Goal: Task Accomplishment & Management: Use online tool/utility

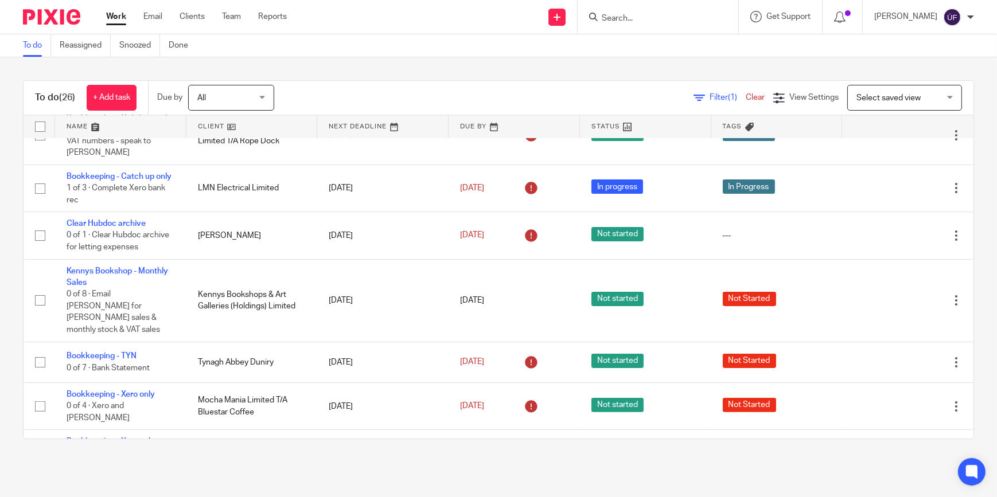
scroll to position [417, 0]
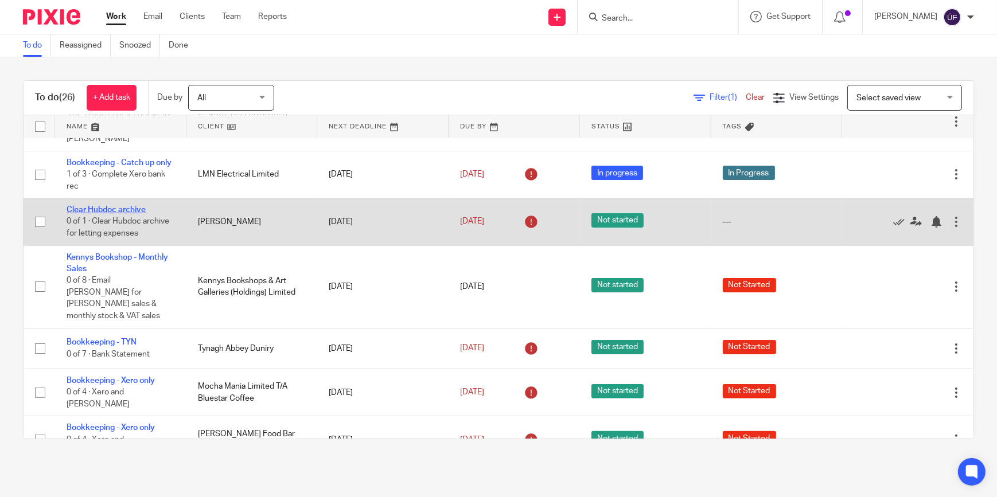
click at [111, 214] on link "Clear Hubdoc archive" at bounding box center [106, 210] width 79 height 8
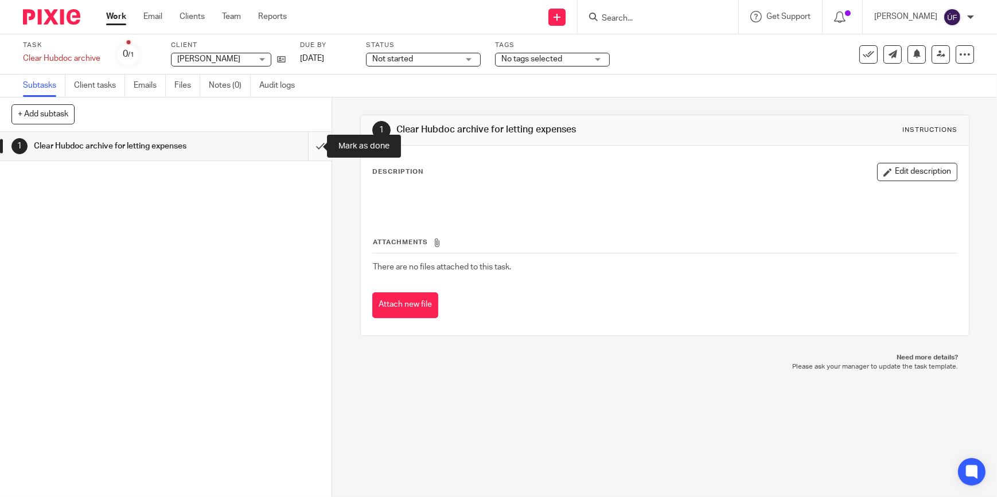
click at [306, 150] on input "submit" at bounding box center [166, 146] width 332 height 29
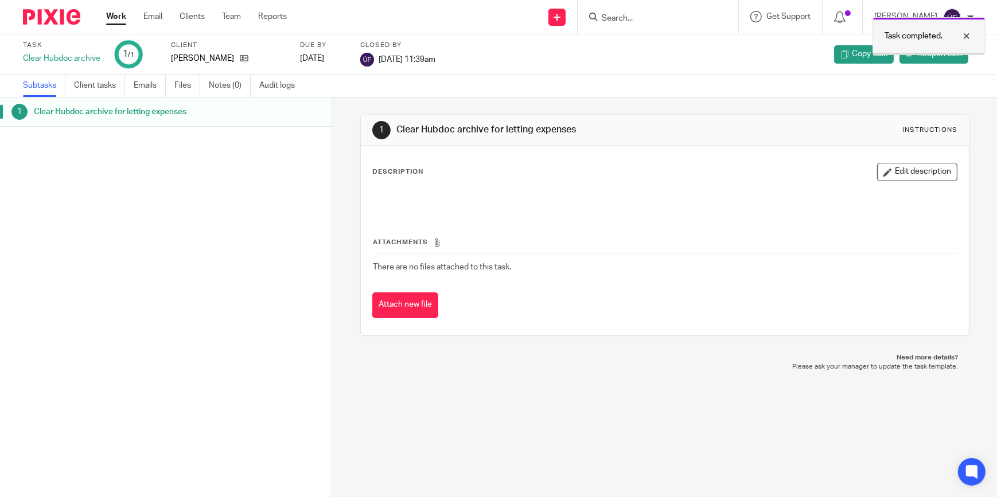
click at [964, 33] on div at bounding box center [958, 36] width 31 height 14
click at [942, 57] on span "Reopen task" at bounding box center [939, 53] width 45 height 11
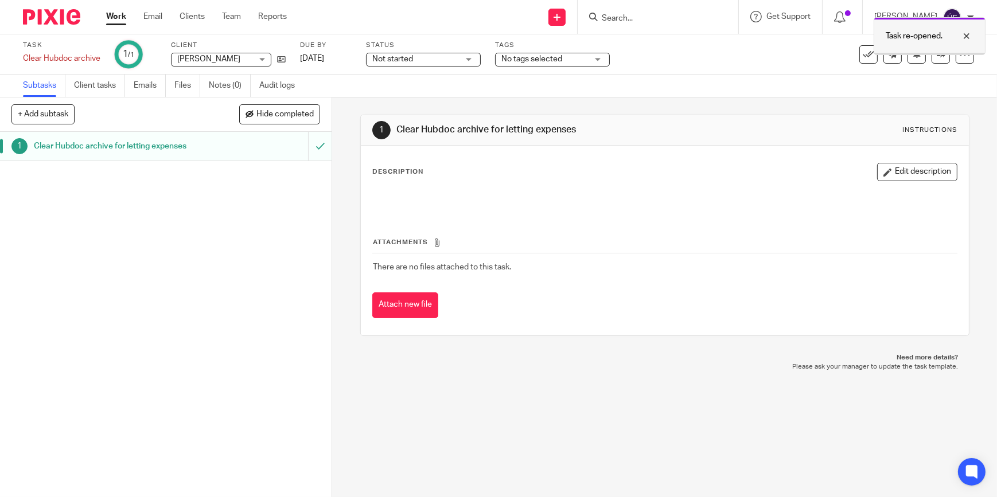
click at [933, 53] on div at bounding box center [929, 54] width 111 height 2
click at [937, 55] on icon at bounding box center [941, 54] width 9 height 9
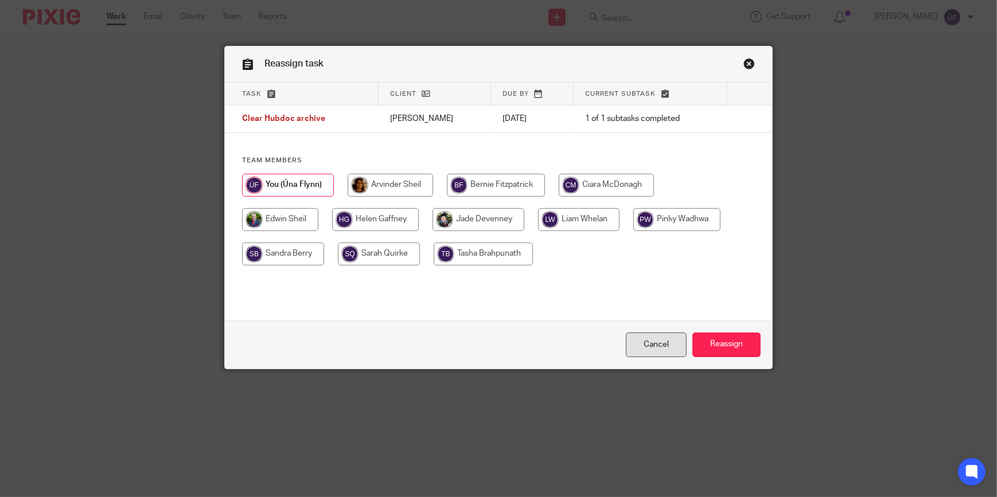
click at [666, 348] on link "Cancel" at bounding box center [656, 345] width 61 height 25
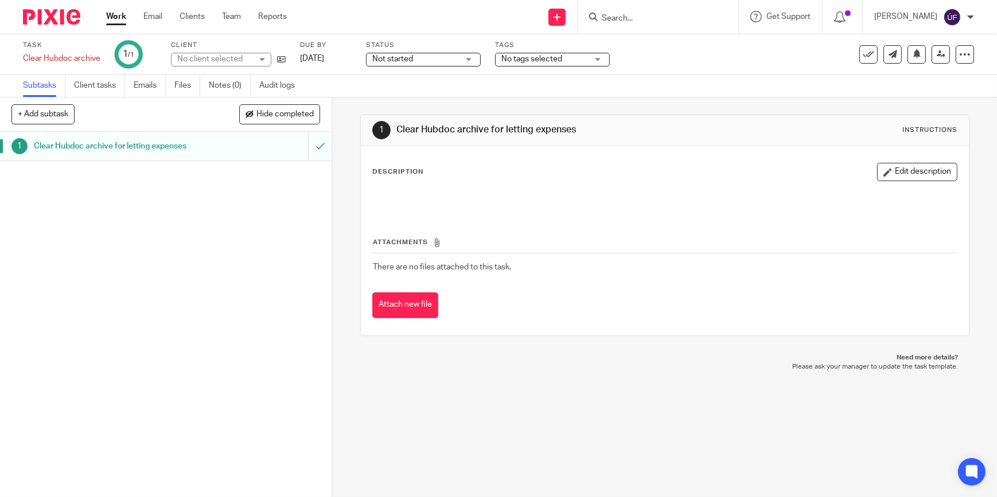
click at [39, 17] on img at bounding box center [51, 16] width 57 height 15
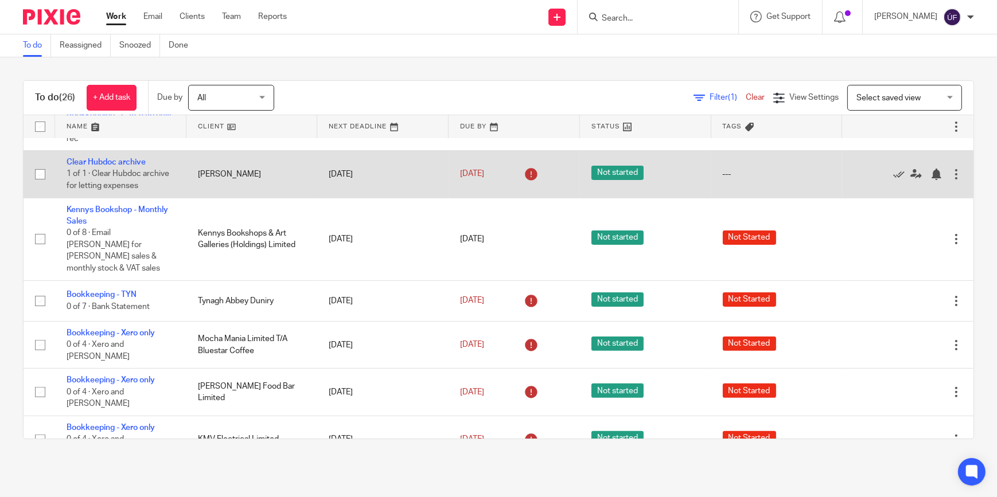
scroll to position [462, 0]
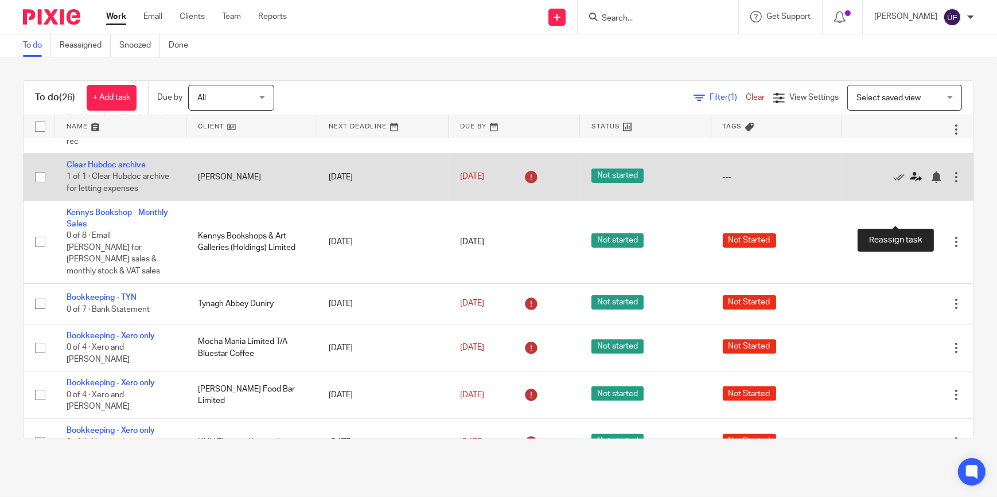
click at [910, 183] on icon at bounding box center [915, 177] width 11 height 11
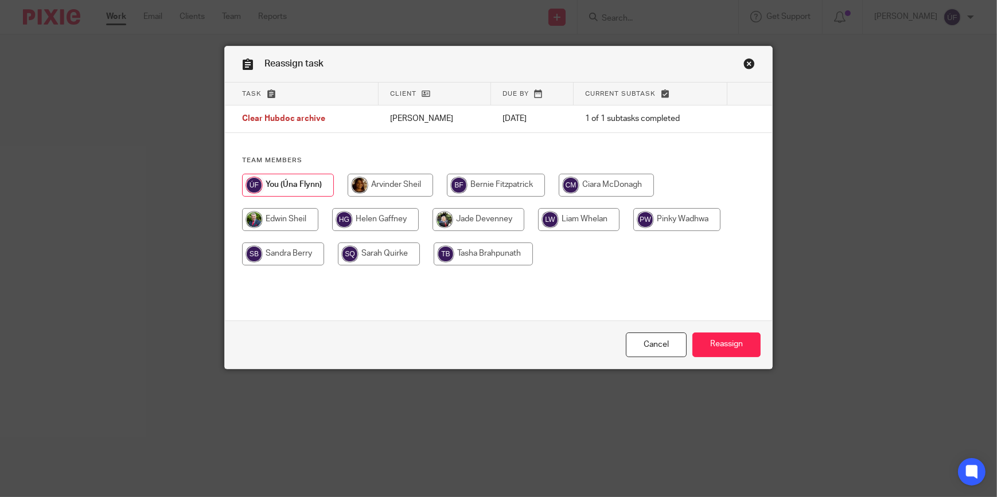
click at [450, 261] on input "radio" at bounding box center [483, 254] width 99 height 23
radio input "true"
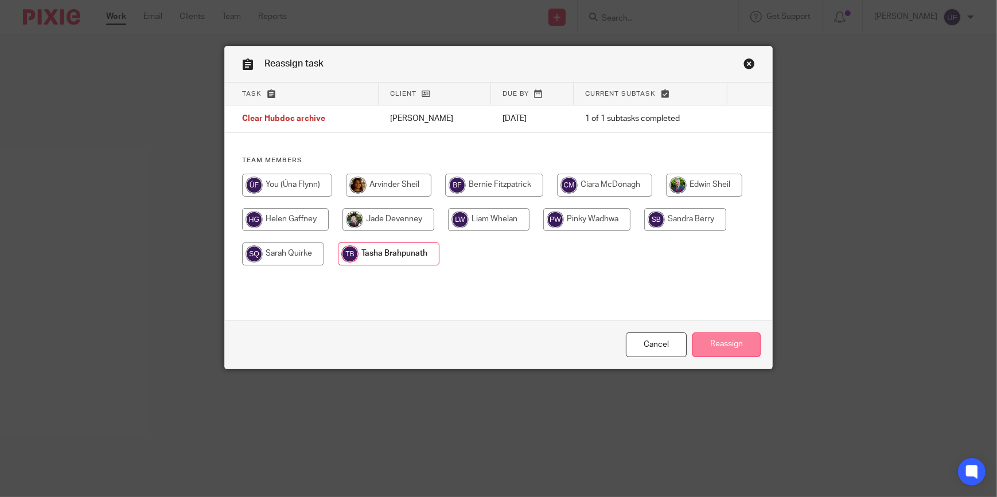
click at [728, 349] on input "Reassign" at bounding box center [726, 345] width 68 height 25
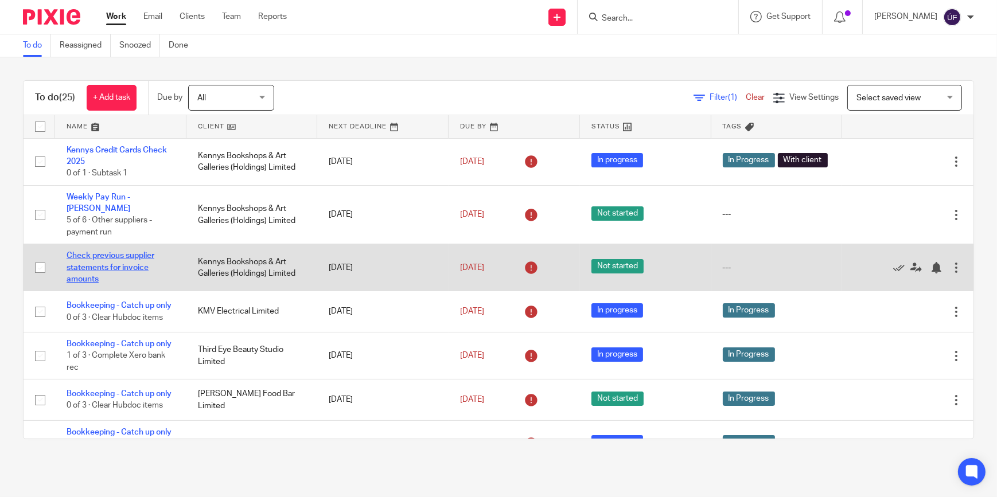
click at [135, 252] on link "Check previous supplier statements for invoice amounts" at bounding box center [111, 268] width 88 height 32
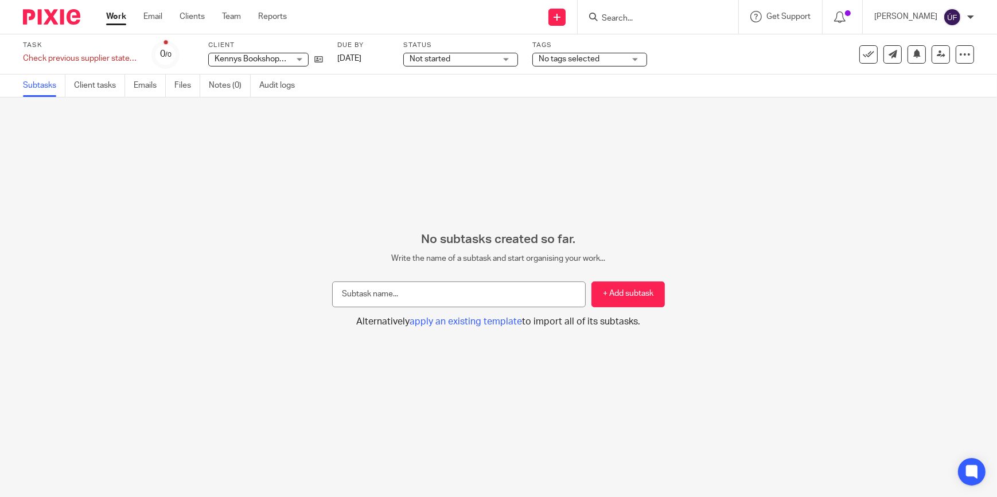
click at [56, 6] on div at bounding box center [47, 17] width 95 height 34
click at [55, 11] on img at bounding box center [51, 16] width 57 height 15
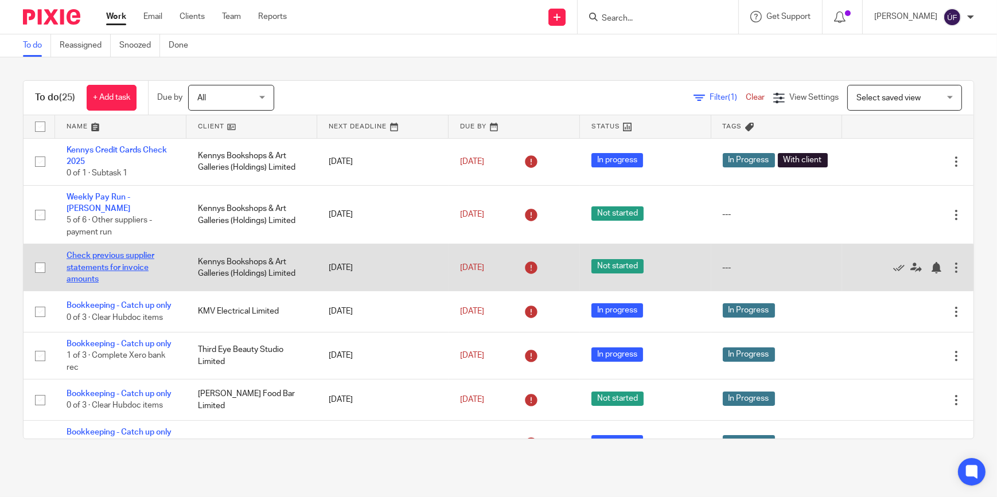
click at [146, 252] on link "Check previous supplier statements for invoice amounts" at bounding box center [111, 268] width 88 height 32
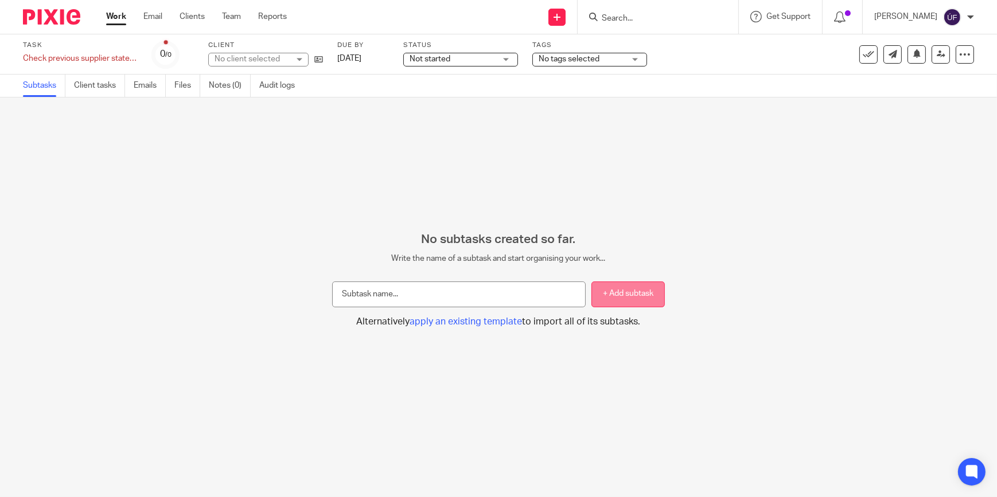
click at [625, 298] on button "+ Add subtask" at bounding box center [628, 295] width 73 height 26
click at [603, 295] on button "+ Add subtask" at bounding box center [628, 295] width 73 height 26
click at [464, 298] on input "text" at bounding box center [459, 295] width 254 height 26
type input "Statments"
click at [626, 298] on button "+ Add subtask" at bounding box center [628, 295] width 73 height 26
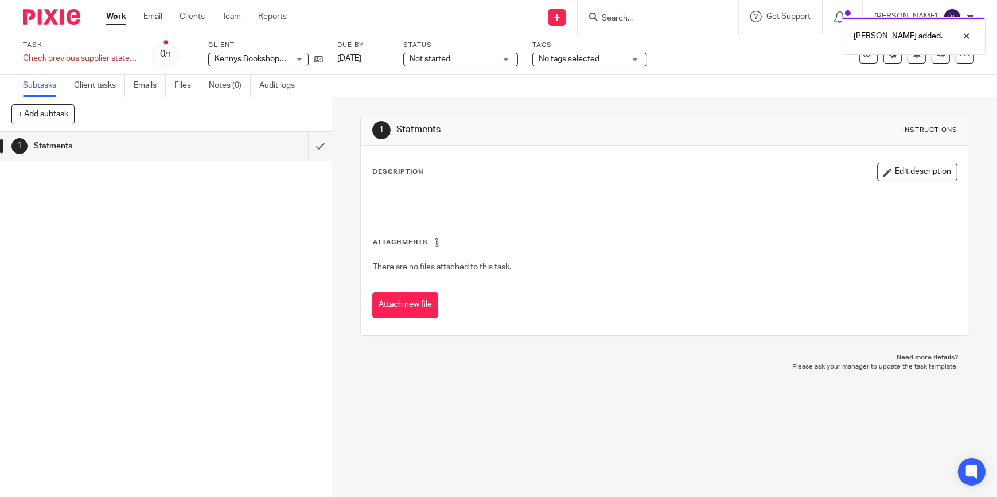
click at [586, 178] on div "Description Edit description" at bounding box center [664, 172] width 585 height 18
click at [894, 167] on button "Edit description" at bounding box center [917, 172] width 80 height 18
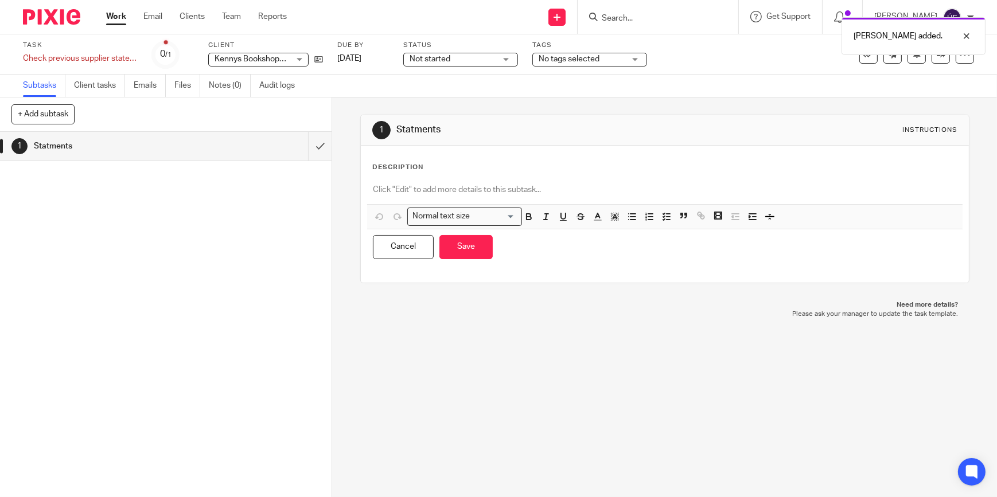
click at [539, 179] on div at bounding box center [665, 191] width 596 height 26
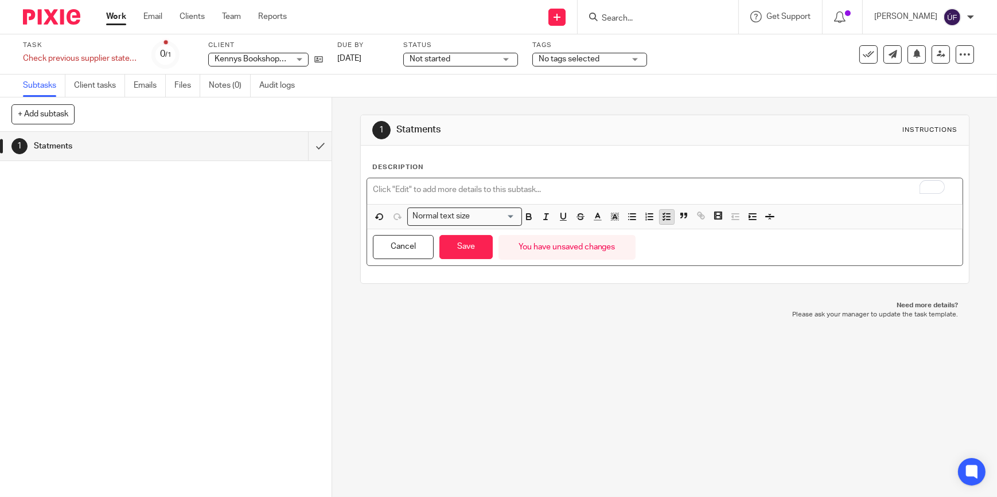
click at [668, 218] on icon "button" at bounding box center [666, 217] width 10 height 10
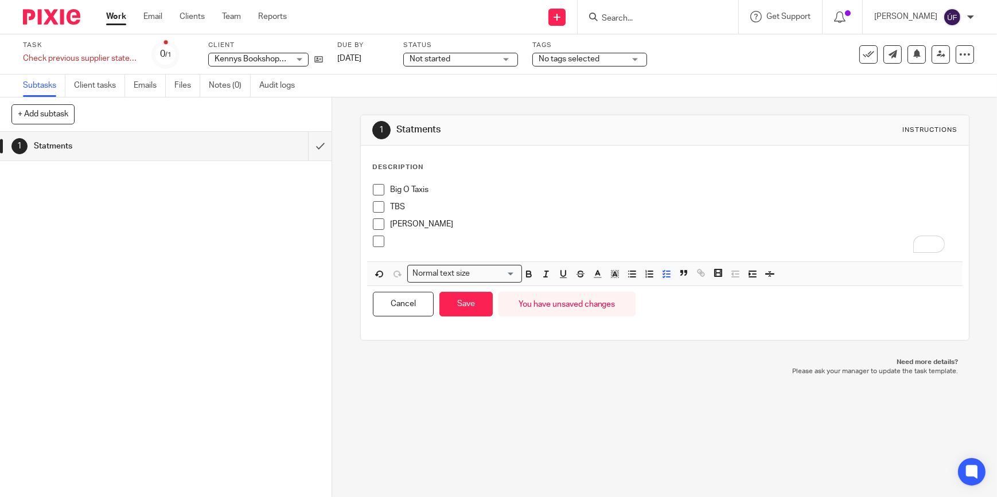
click at [482, 252] on div "To enrich screen reader interactions, please activate Accessibility in Grammarl…" at bounding box center [673, 244] width 567 height 17
click at [618, 231] on div "[PERSON_NAME]" at bounding box center [673, 227] width 567 height 17
click at [612, 239] on p "AN POST" at bounding box center [673, 241] width 567 height 11
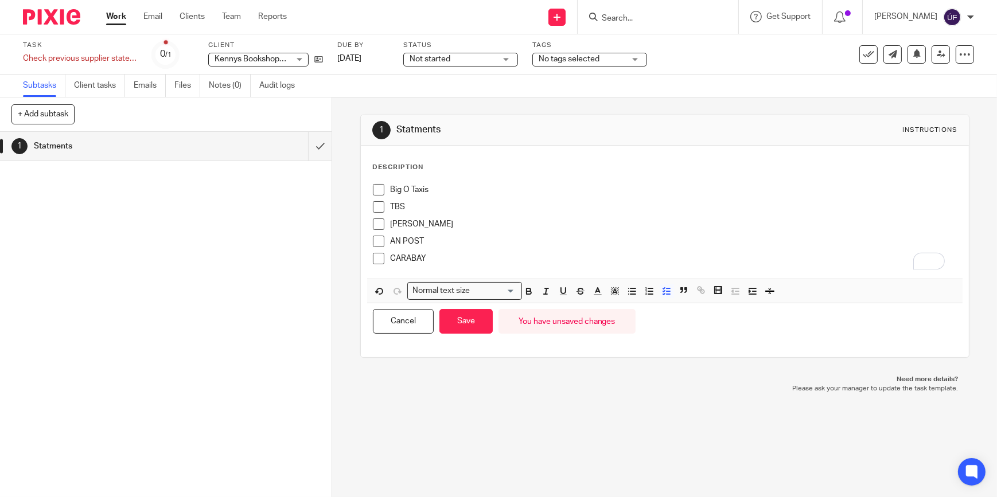
click at [697, 252] on div "AN POST" at bounding box center [673, 244] width 567 height 17
click at [646, 258] on p "CARABAY" at bounding box center [673, 258] width 567 height 11
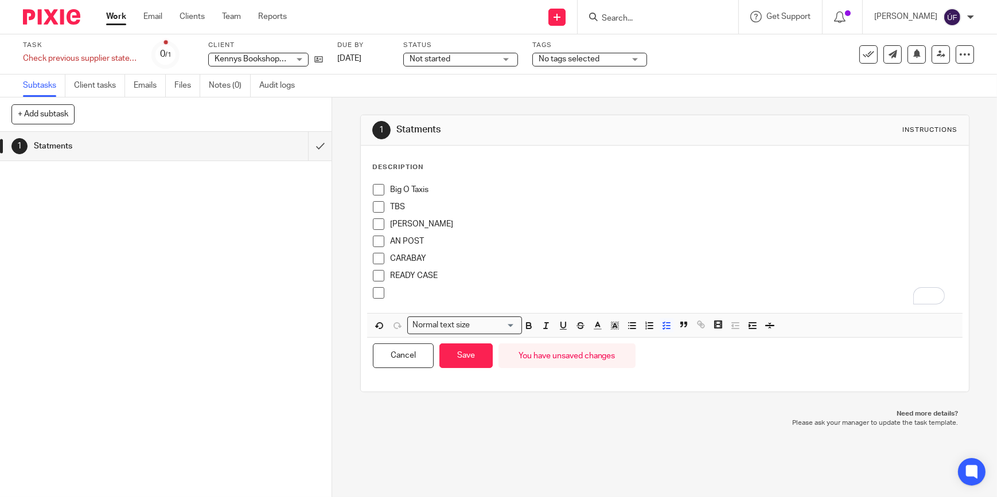
click at [436, 298] on p "To enrich screen reader interactions, please activate Accessibility in Grammarl…" at bounding box center [673, 292] width 567 height 11
drag, startPoint x: 488, startPoint y: 290, endPoint x: 470, endPoint y: 290, distance: 17.2
click at [470, 290] on p "[PERSON_NAME] WHOLESALERS" at bounding box center [673, 292] width 567 height 11
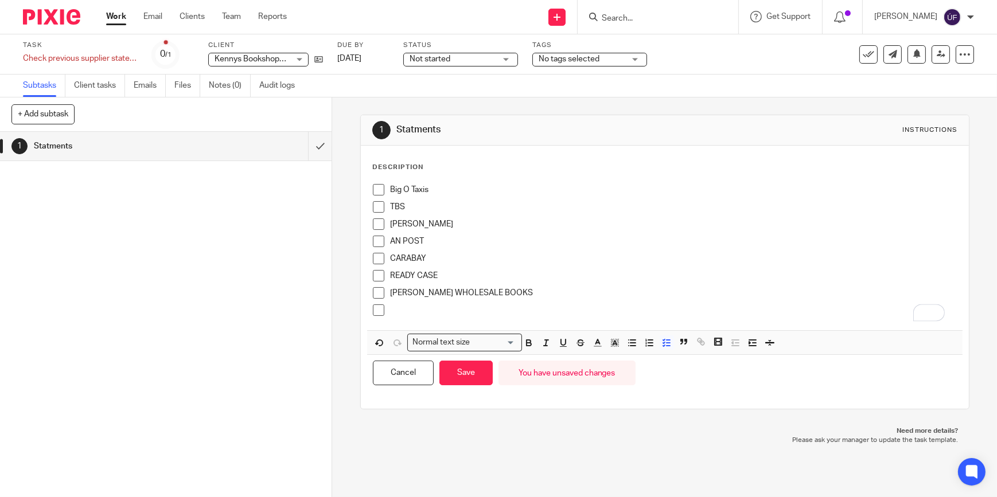
click at [413, 316] on p "To enrich screen reader interactions, please activate Accessibility in Grammarl…" at bounding box center [673, 310] width 567 height 11
drag, startPoint x: 459, startPoint y: 308, endPoint x: 388, endPoint y: 312, distance: 71.3
click at [390, 312] on p "[PERSON_NAME] rECYCLING" at bounding box center [673, 310] width 567 height 11
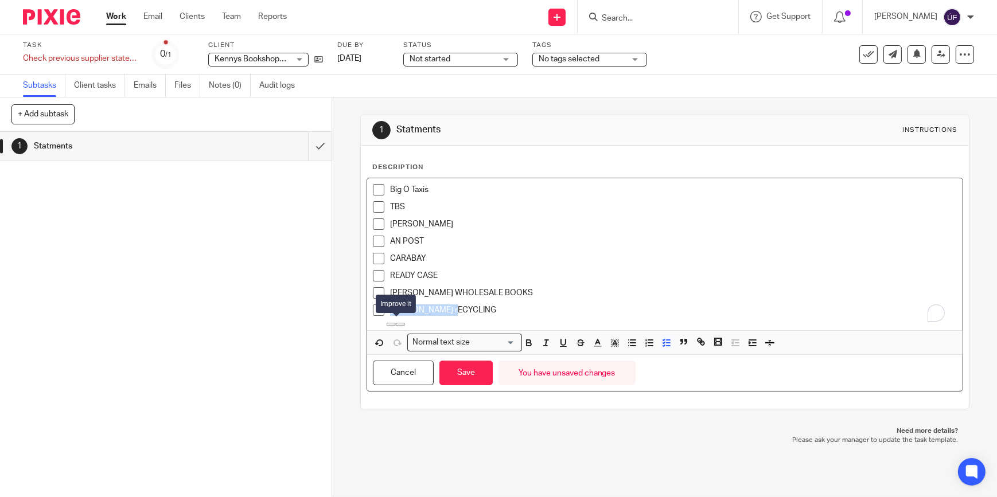
click at [391, 325] on icon at bounding box center [391, 325] width 0 height 0
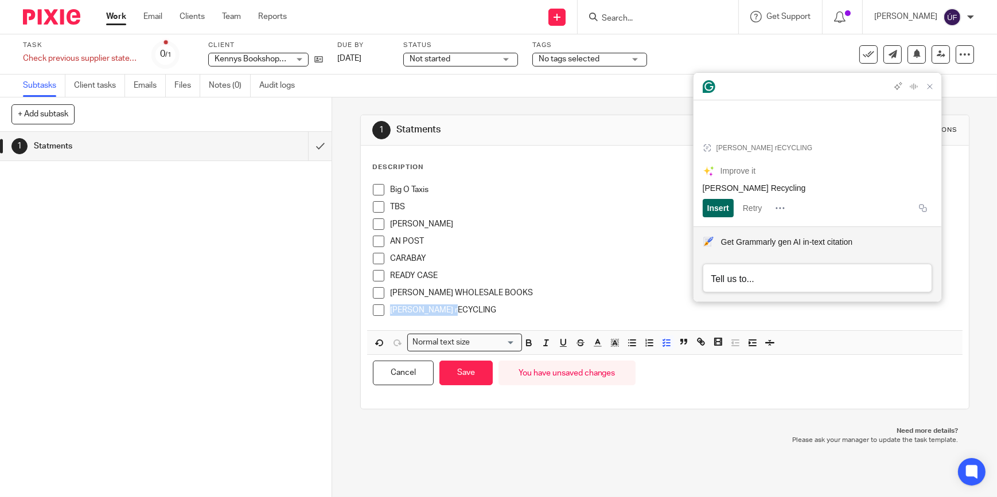
click at [712, 212] on div "Insert" at bounding box center [718, 208] width 22 height 18
click at [510, 308] on p "[PERSON_NAME] Recycling" at bounding box center [673, 310] width 567 height 11
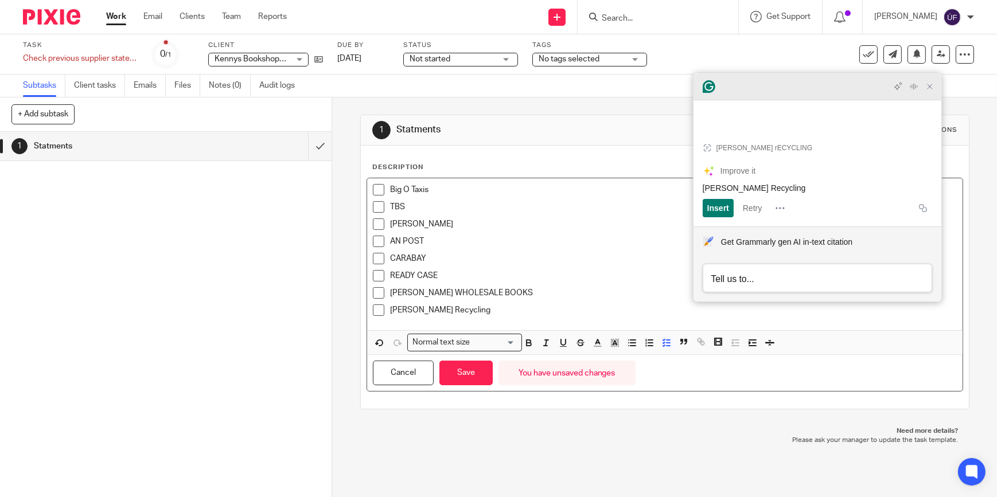
click at [929, 91] on icon "Close Grammarly Assistant" at bounding box center [929, 86] width 9 height 9
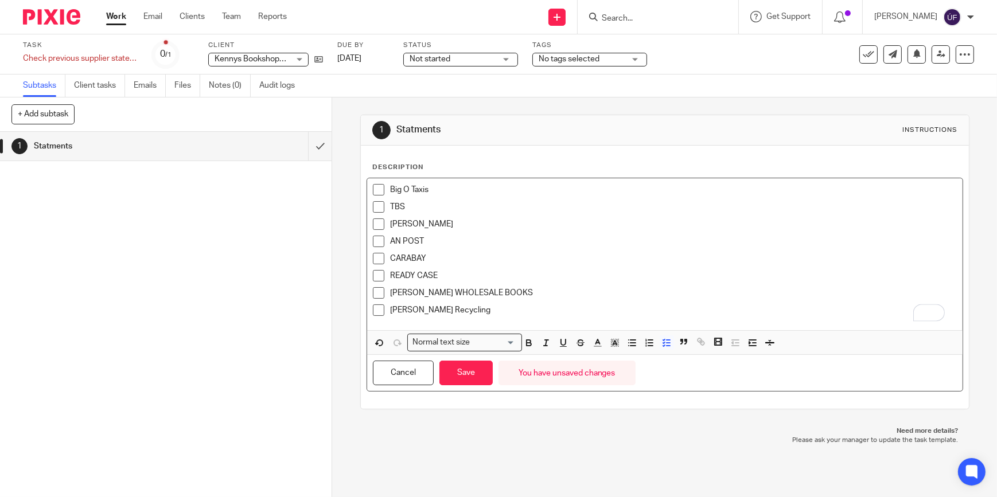
click at [460, 316] on div "[PERSON_NAME] Recycling" at bounding box center [673, 313] width 567 height 17
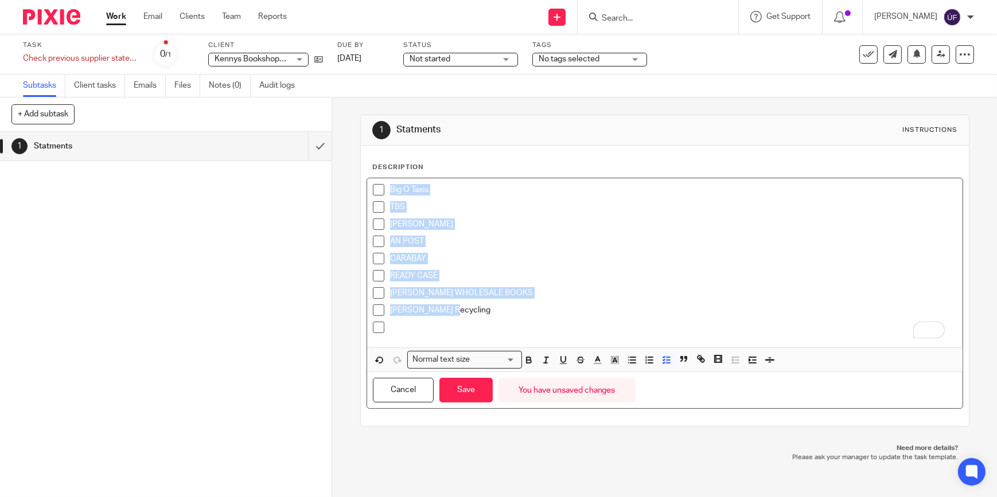
drag, startPoint x: 460, startPoint y: 316, endPoint x: 385, endPoint y: 187, distance: 148.9
click at [385, 187] on ul "Big O Taxis TBS [PERSON_NAME] AN POST CARABAY READY CASE [PERSON_NAME] WHOLESAL…" at bounding box center [665, 261] width 584 height 155
copy ul "Big O Taxis TBS [PERSON_NAME] AN POST CARABAY READY CASE [PERSON_NAME] WHOLESAL…"
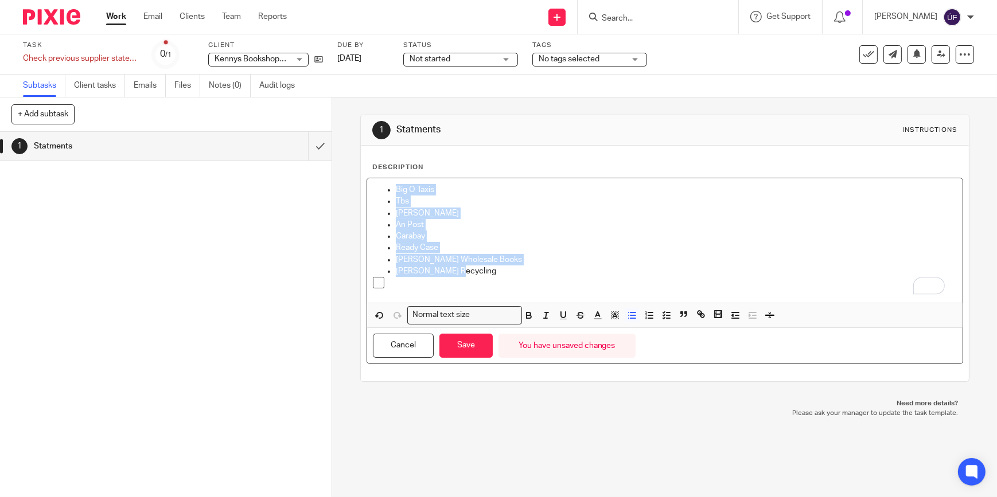
drag, startPoint x: 455, startPoint y: 270, endPoint x: 375, endPoint y: 190, distance: 112.8
click at [375, 190] on ul "Big O Taxis Tbs [PERSON_NAME] An Post Carabay Ready Case [PERSON_NAME] Wholesal…" at bounding box center [665, 230] width 584 height 93
click at [667, 318] on icon "button" at bounding box center [666, 315] width 10 height 10
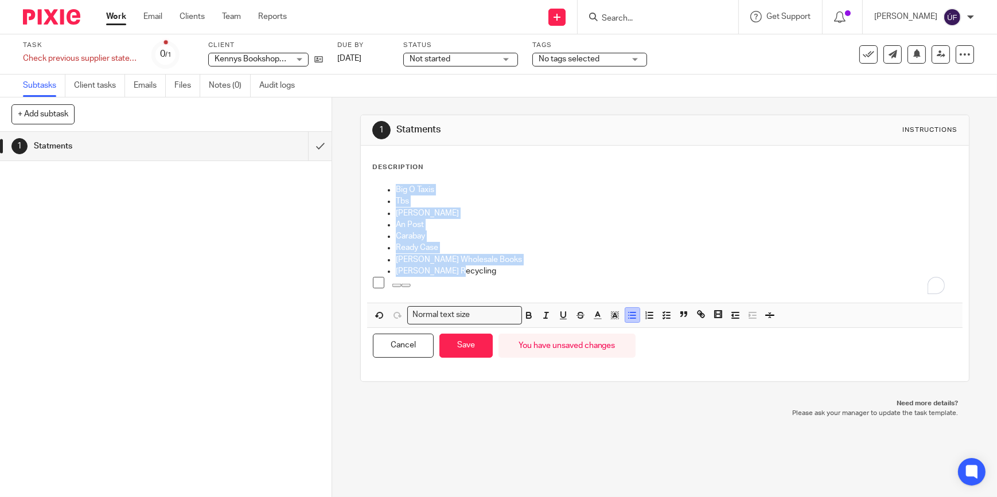
click at [625, 315] on button "button" at bounding box center [632, 315] width 14 height 14
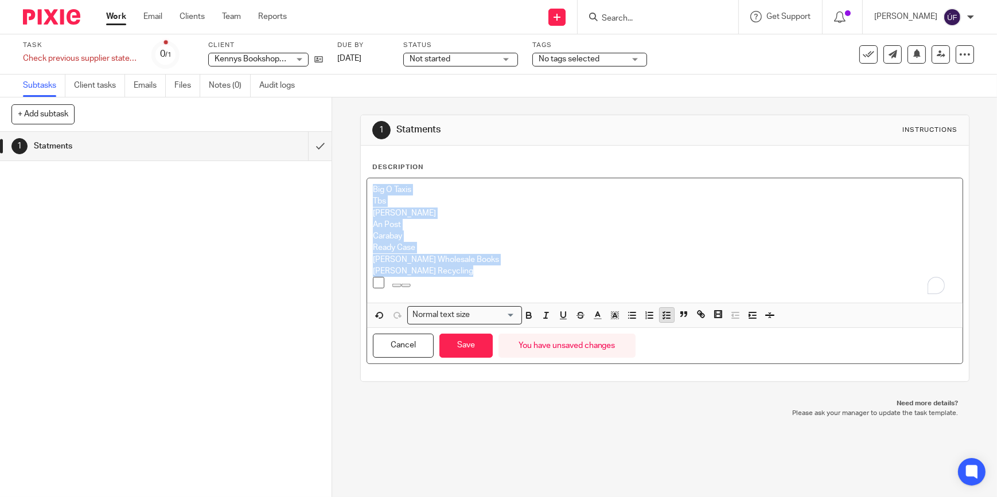
click at [667, 319] on icon "button" at bounding box center [666, 315] width 10 height 10
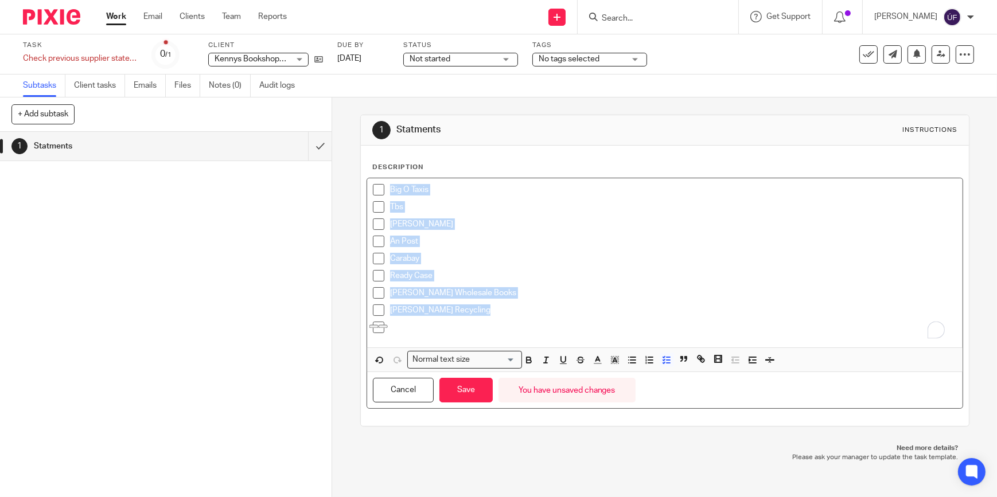
click at [491, 309] on p "[PERSON_NAME] Recycling" at bounding box center [673, 310] width 567 height 11
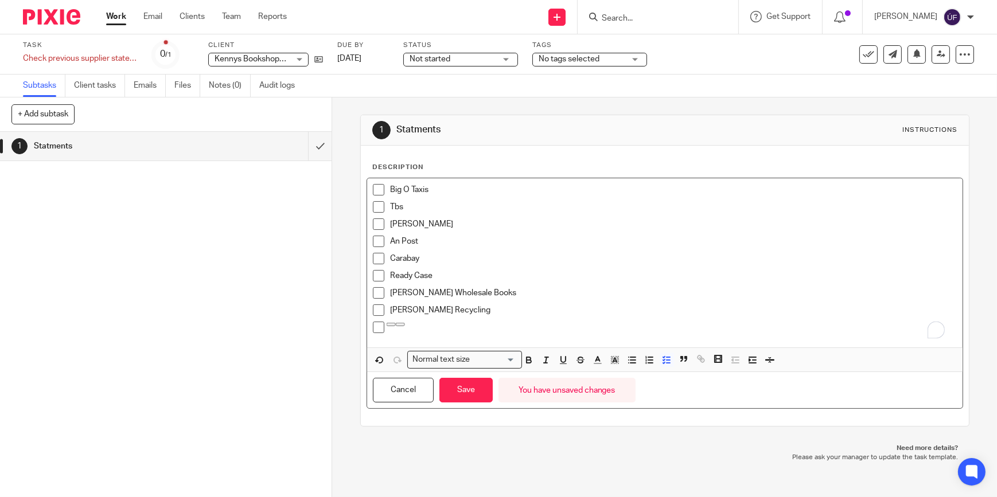
click at [482, 315] on p "[PERSON_NAME] Recycling" at bounding box center [673, 310] width 567 height 11
click at [438, 327] on p "To enrich screen reader interactions, please activate Accessibility in Grammarl…" at bounding box center [673, 327] width 567 height 11
click at [405, 325] on p "To enrich screen reader interactions, please activate Accessibility in Grammarl…" at bounding box center [673, 327] width 567 height 11
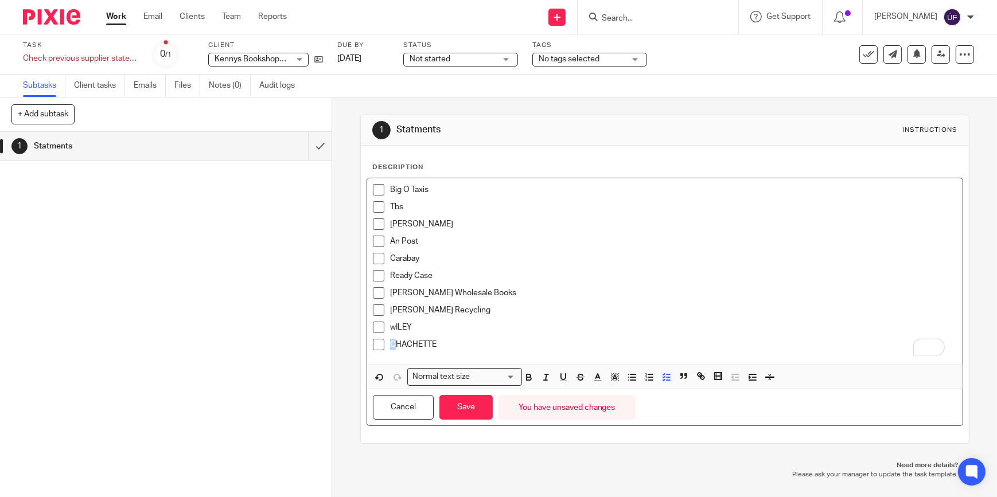
click at [390, 346] on p "CHACHETTE" at bounding box center [673, 344] width 567 height 11
click at [539, 344] on p "HACHETTE" at bounding box center [673, 344] width 567 height 11
click at [512, 344] on p "HACHETTE" at bounding box center [673, 344] width 567 height 11
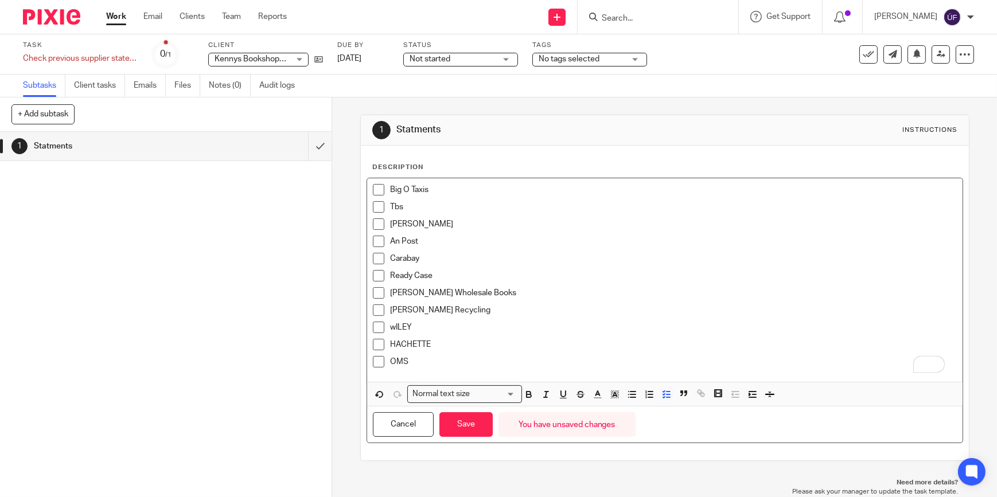
click at [547, 361] on p "OMS" at bounding box center [673, 361] width 567 height 11
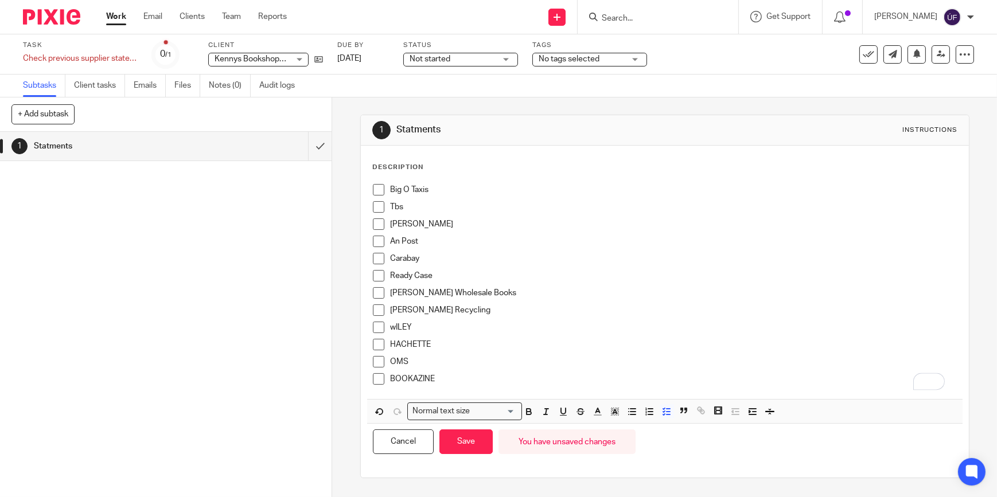
drag, startPoint x: 567, startPoint y: 361, endPoint x: 566, endPoint y: 377, distance: 16.1
click at [566, 377] on ul "wILEY HACHETTE OMS BOOKAZINE" at bounding box center [665, 356] width 584 height 69
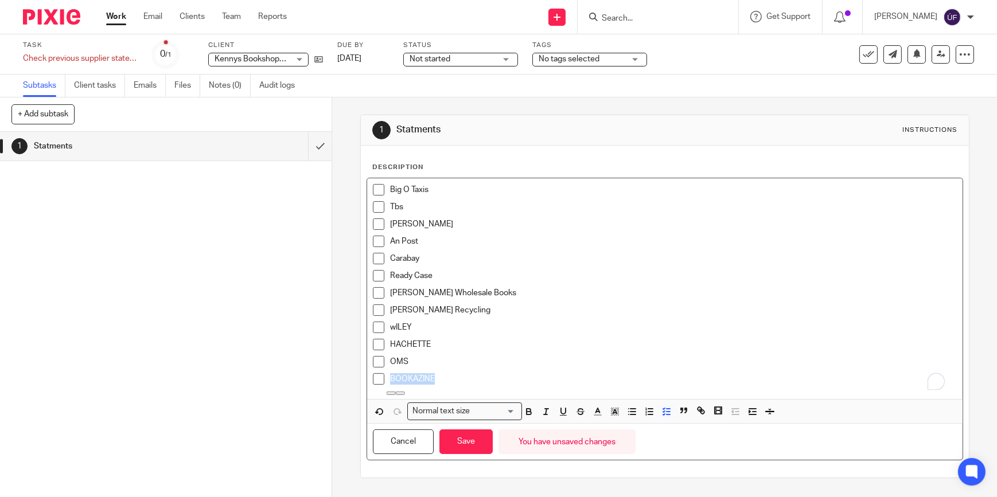
click at [566, 377] on p "BOOKAZINE" at bounding box center [673, 378] width 567 height 11
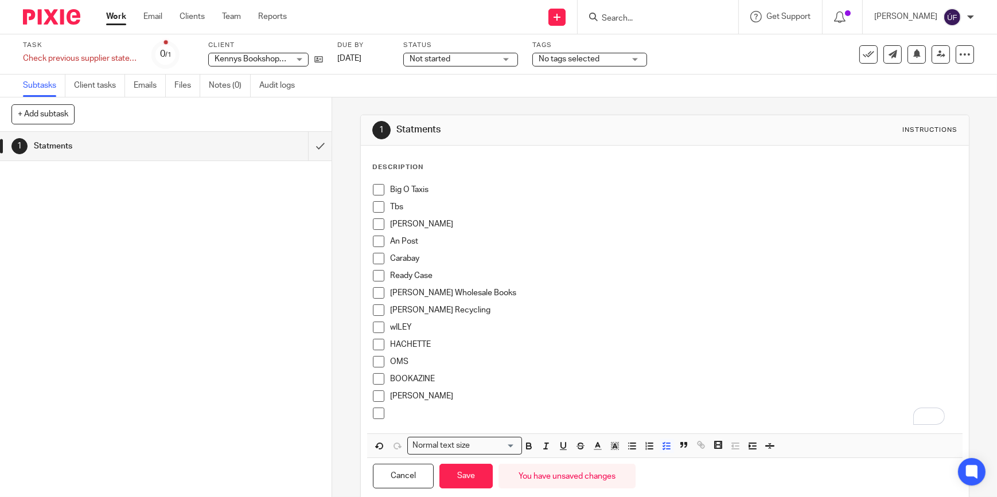
click at [451, 417] on p "To enrich screen reader interactions, please activate Accessibility in Grammarl…" at bounding box center [673, 413] width 567 height 11
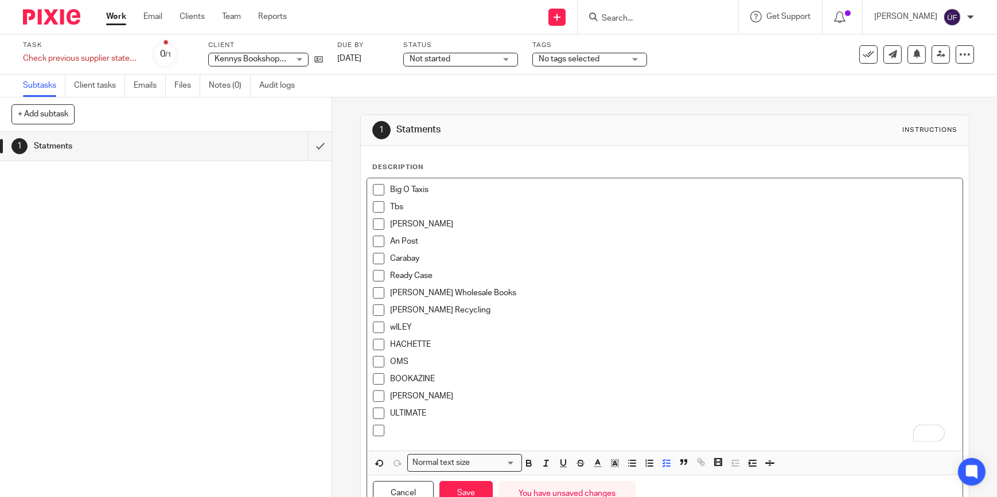
click at [493, 438] on div "To enrich screen reader interactions, please activate Accessibility in Grammarl…" at bounding box center [673, 433] width 567 height 17
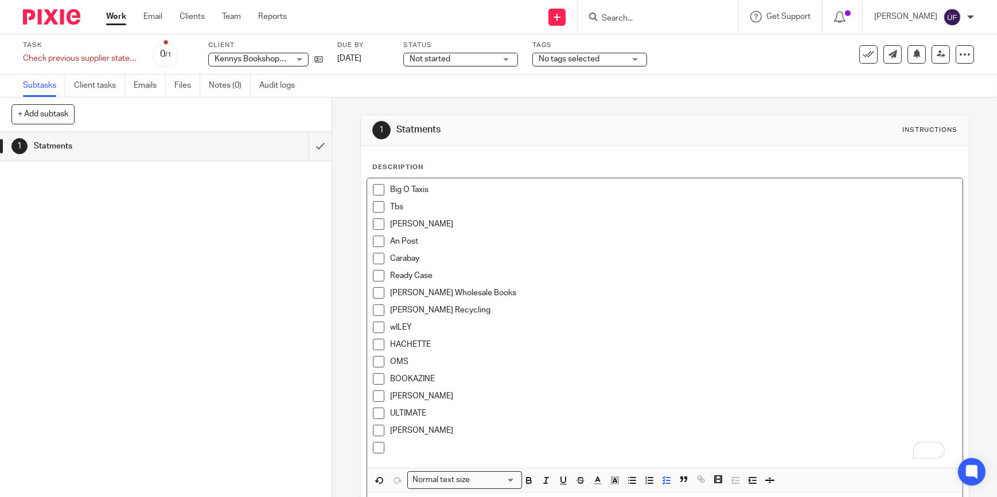
click at [390, 450] on p "To enrich screen reader interactions, please activate Accessibility in Grammarl…" at bounding box center [673, 447] width 567 height 11
click at [479, 449] on p "SNAP" at bounding box center [673, 447] width 567 height 11
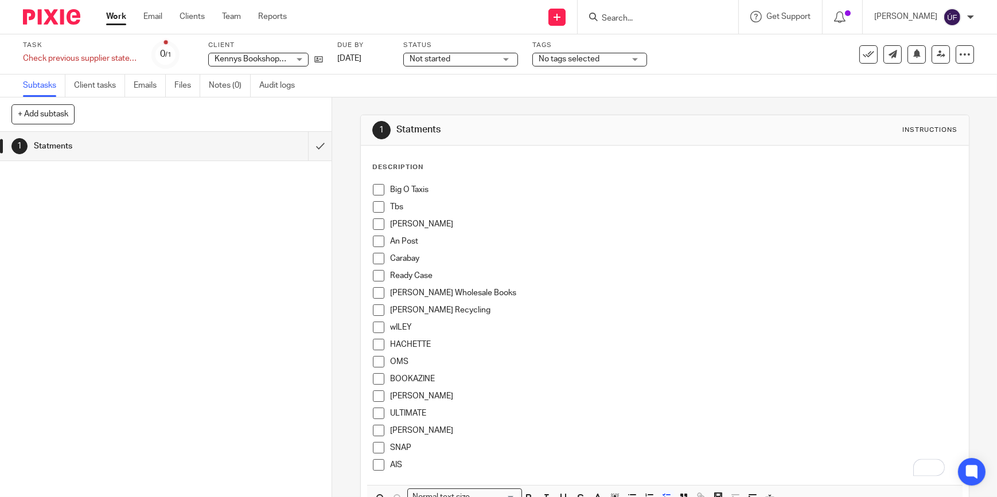
click at [598, 465] on p "AIS" at bounding box center [673, 465] width 567 height 11
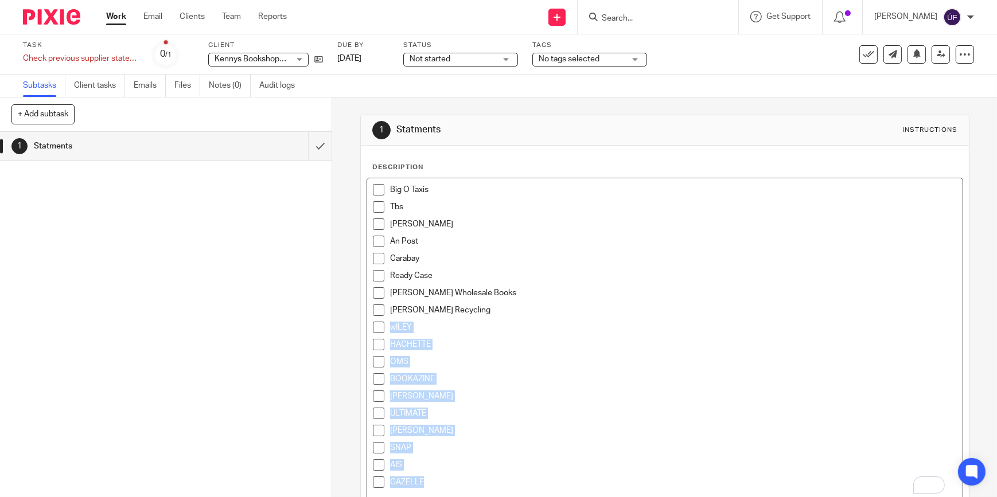
drag, startPoint x: 443, startPoint y: 485, endPoint x: 380, endPoint y: 330, distance: 167.5
click at [380, 330] on ul "wILEY HACHETTE OMS BOOKAZINE [PERSON_NAME] ULTIMATE [PERSON_NAME] SNAP AIS GAZE…" at bounding box center [665, 408] width 584 height 172
copy ul "wILEY HACHETTE OMS BOOKAZINE [PERSON_NAME] ULTIMATE [PERSON_NAME] SNAP AIS GAZE…"
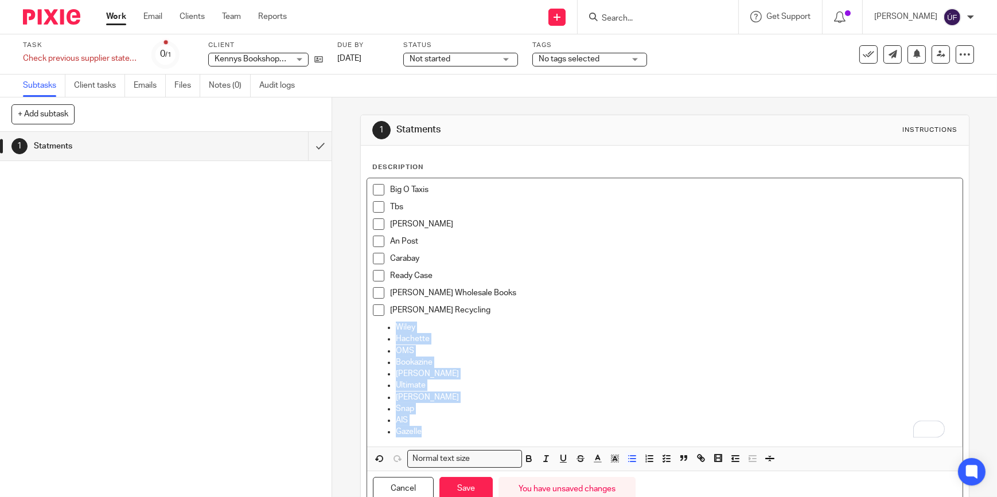
drag, startPoint x: 425, startPoint y: 433, endPoint x: 392, endPoint y: 322, distance: 115.8
click at [392, 322] on ul "Wiley Hachette OMS Bookazine [PERSON_NAME] Ultimate [PERSON_NAME] Snap AIS Gaze…" at bounding box center [665, 380] width 584 height 116
click at [631, 462] on line "button" at bounding box center [633, 462] width 5 height 0
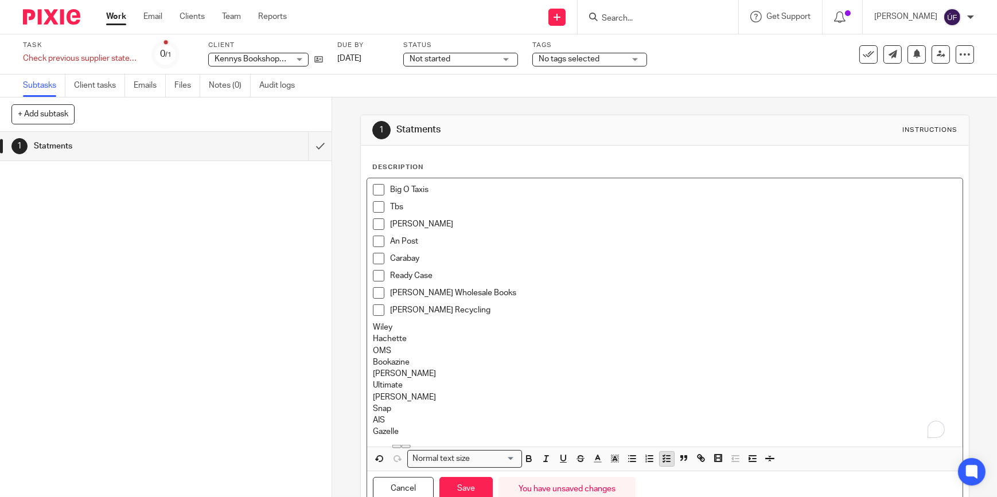
click at [666, 460] on icon "button" at bounding box center [666, 459] width 10 height 10
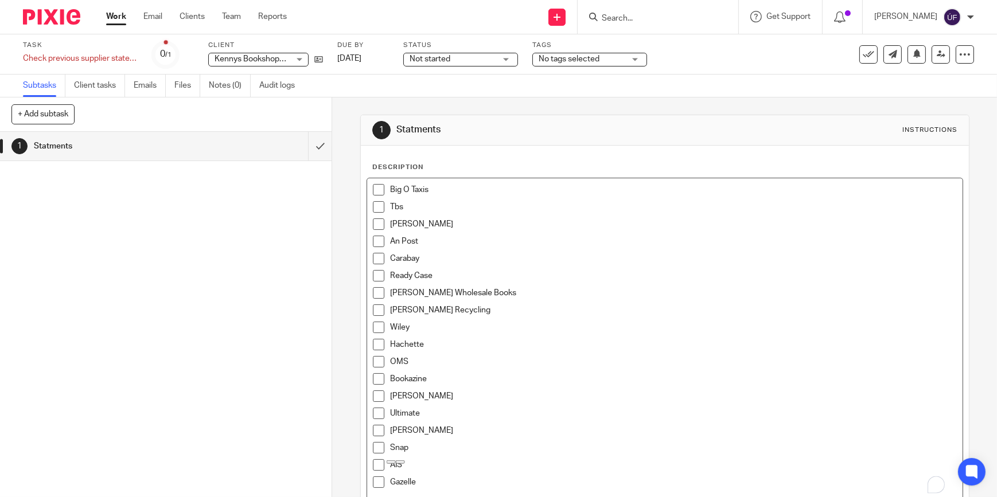
click at [622, 378] on p "Bookazine" at bounding box center [673, 378] width 567 height 11
click at [373, 189] on span "To enrich screen reader interactions, please activate Accessibility in Grammarl…" at bounding box center [378, 189] width 11 height 11
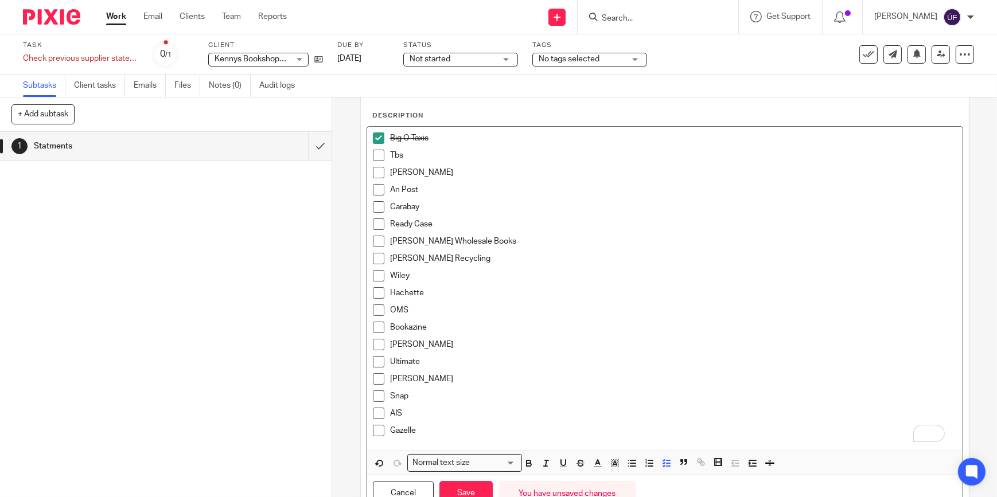
scroll to position [52, 0]
